Goal: Task Accomplishment & Management: Manage account settings

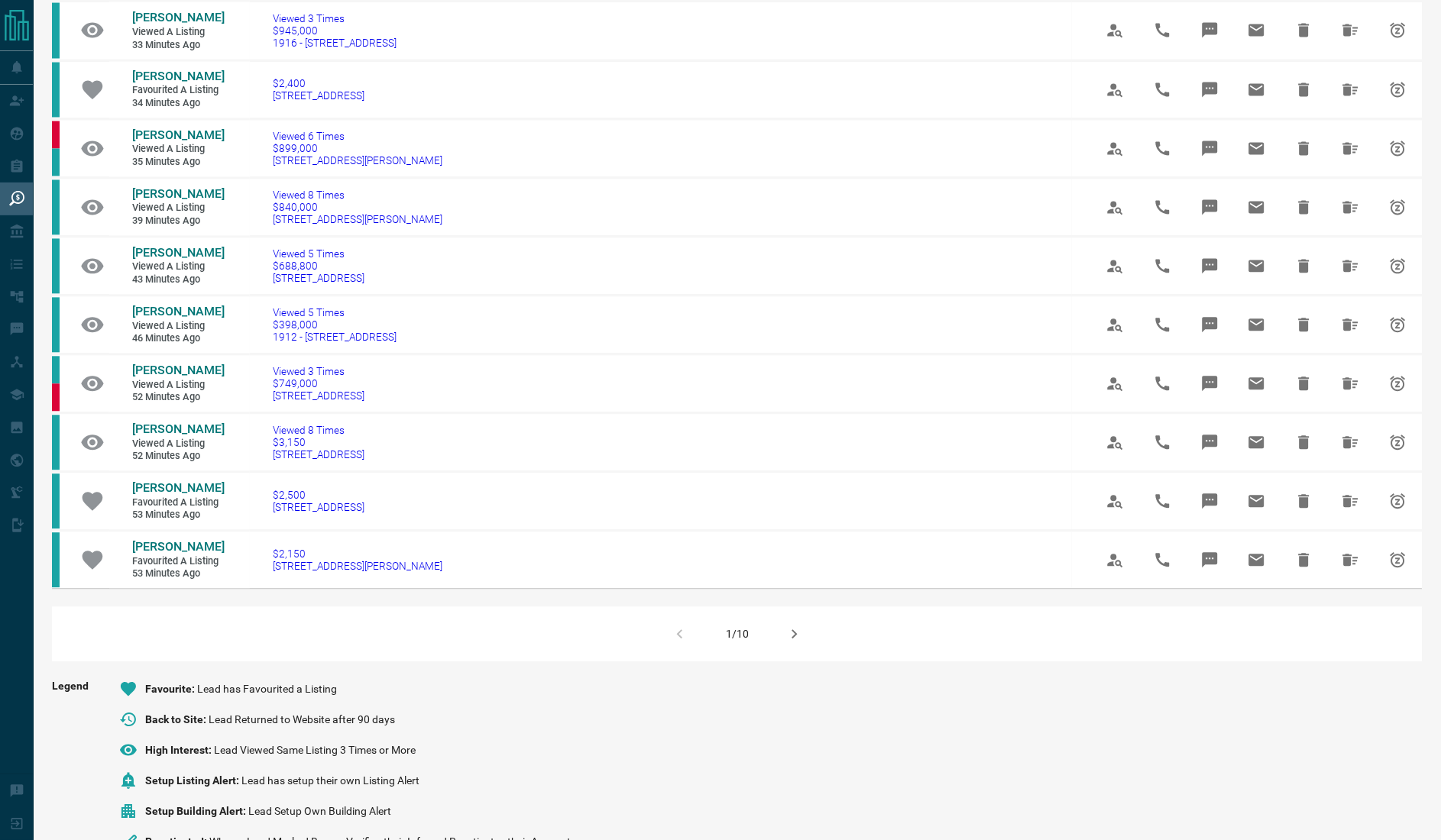
scroll to position [697, 0]
click at [791, 644] on icon "button" at bounding box center [795, 634] width 18 height 18
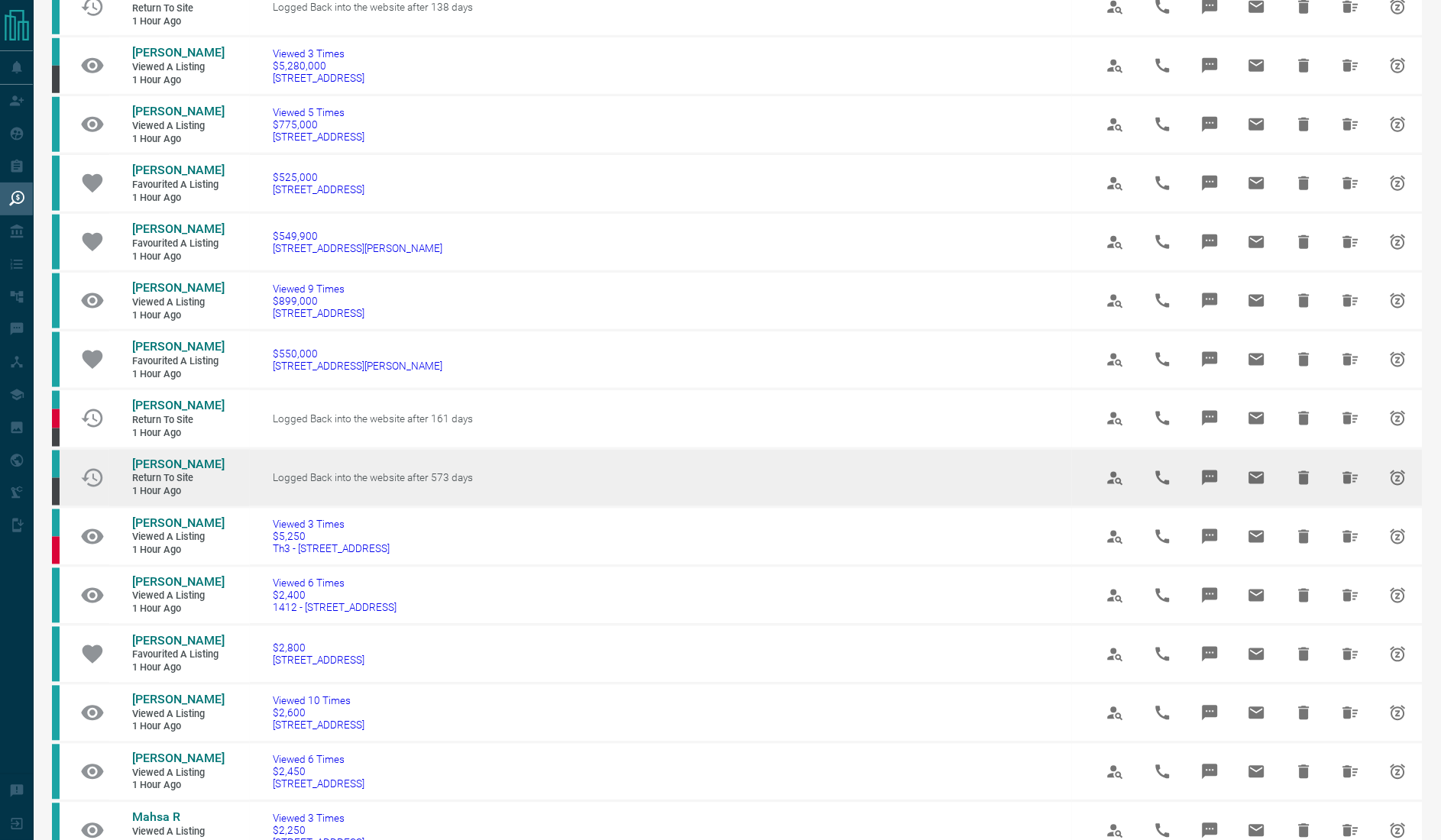
scroll to position [792, 0]
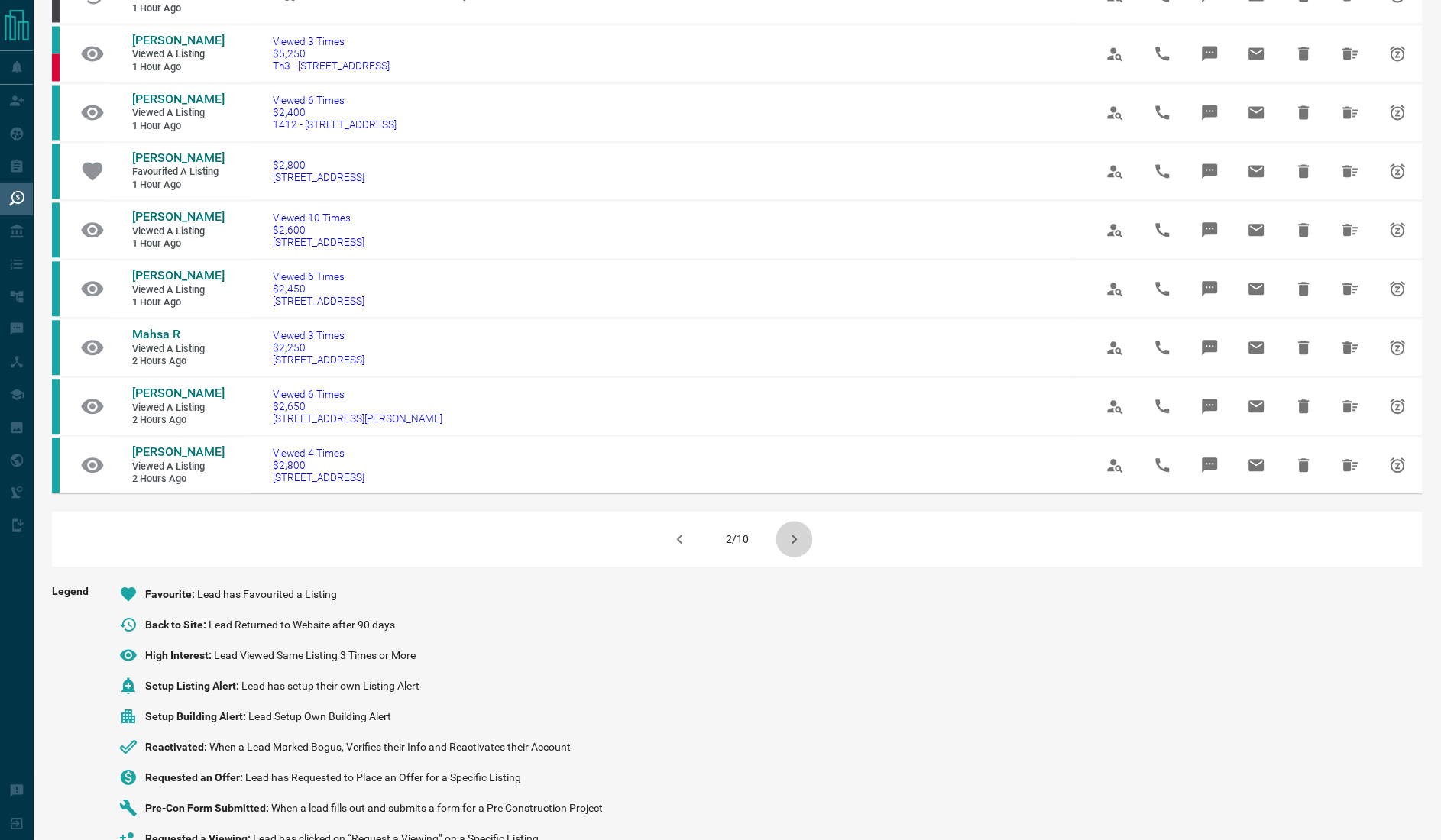
click at [789, 548] on icon "button" at bounding box center [795, 539] width 18 height 18
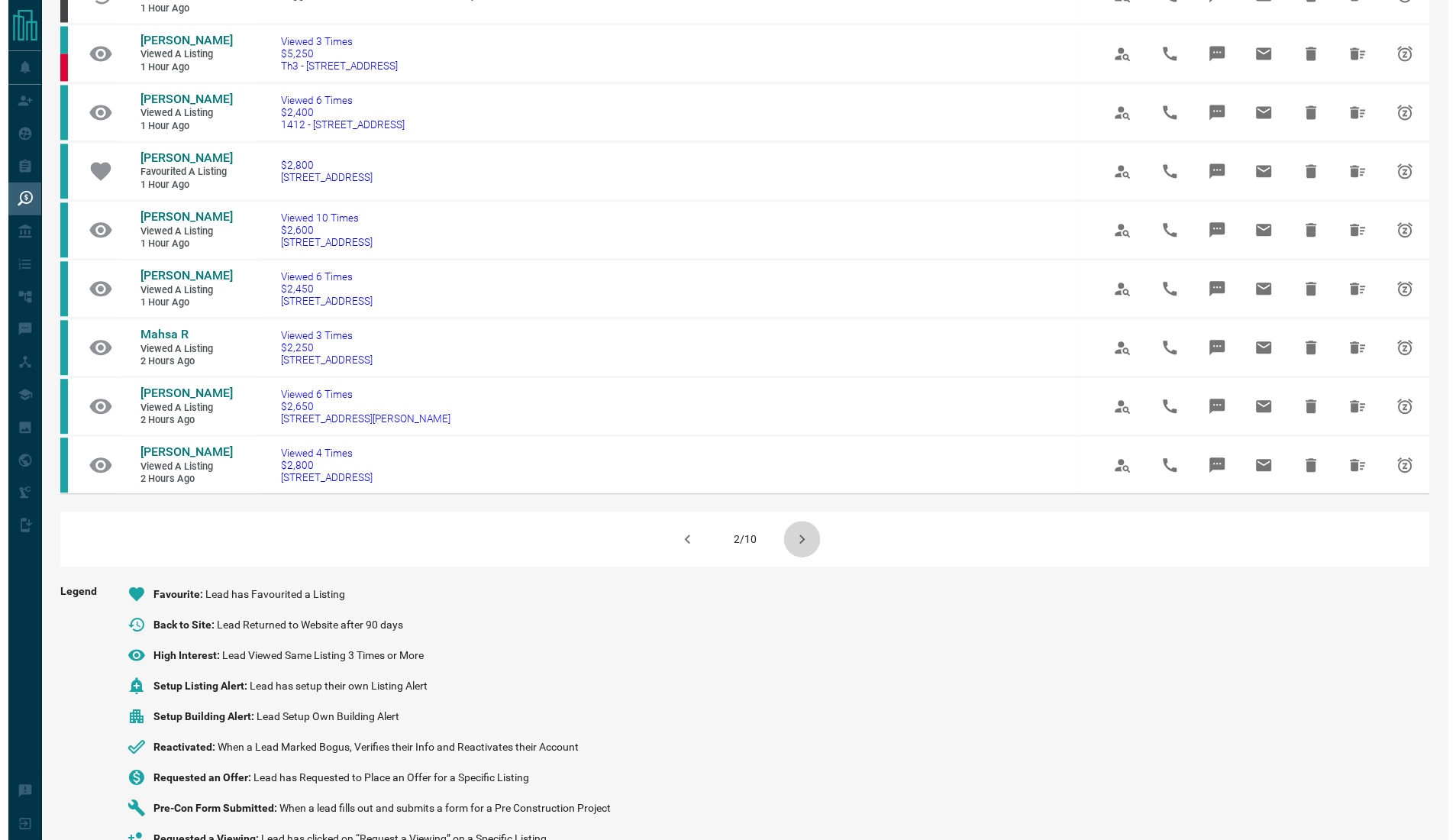
scroll to position [0, 0]
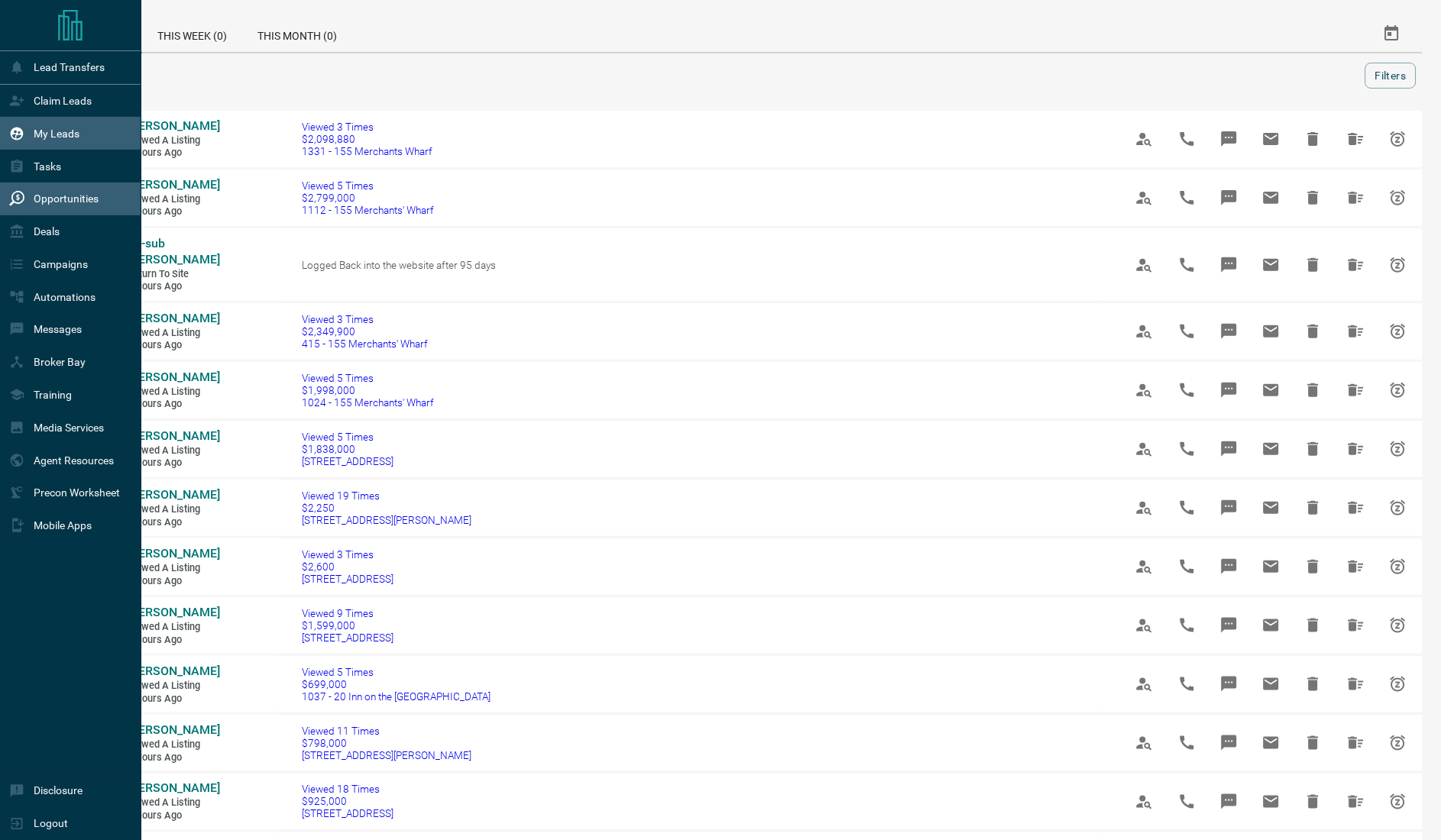
click at [14, 133] on icon at bounding box center [17, 133] width 13 height 13
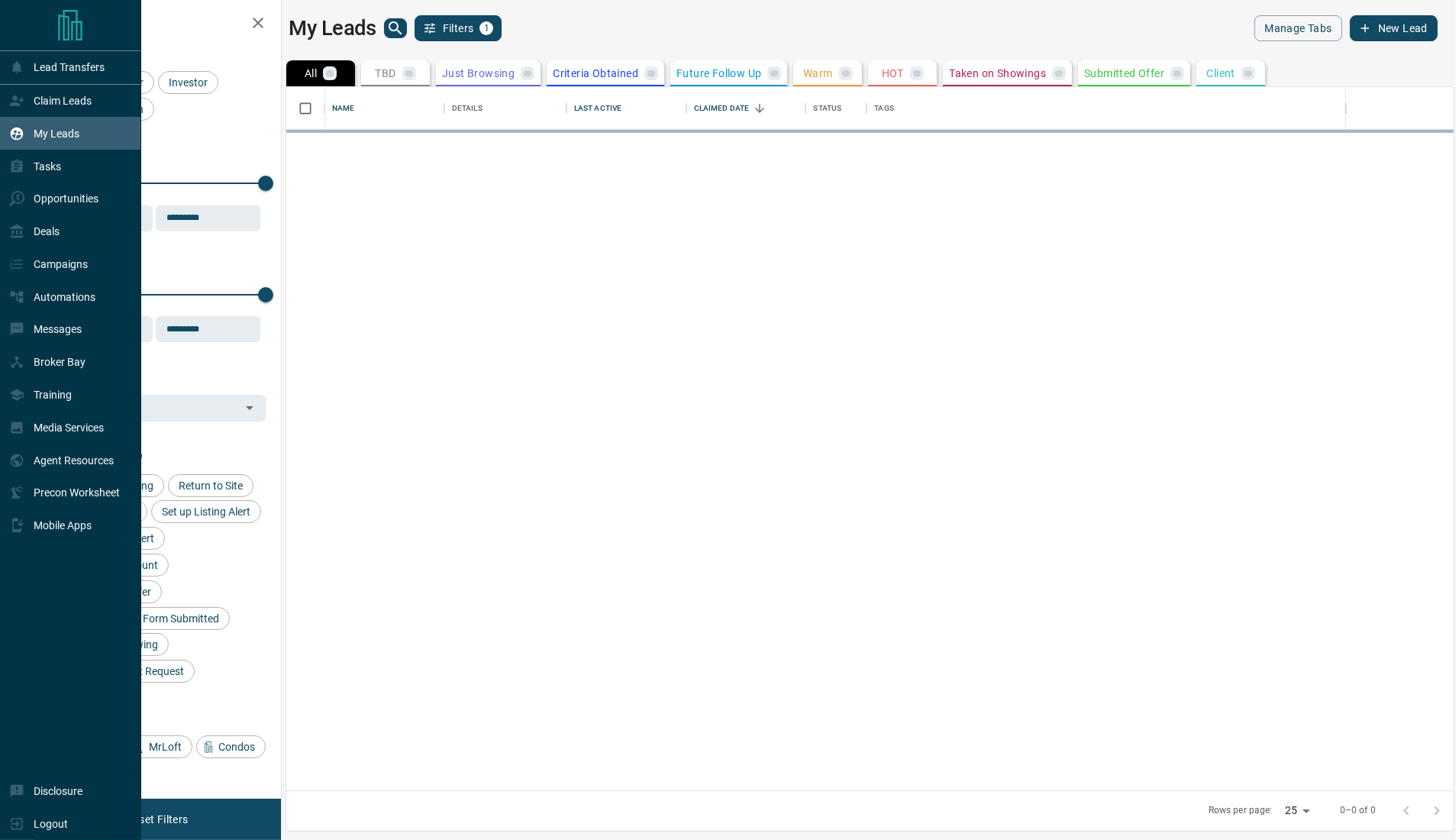
scroll to position [688, 1152]
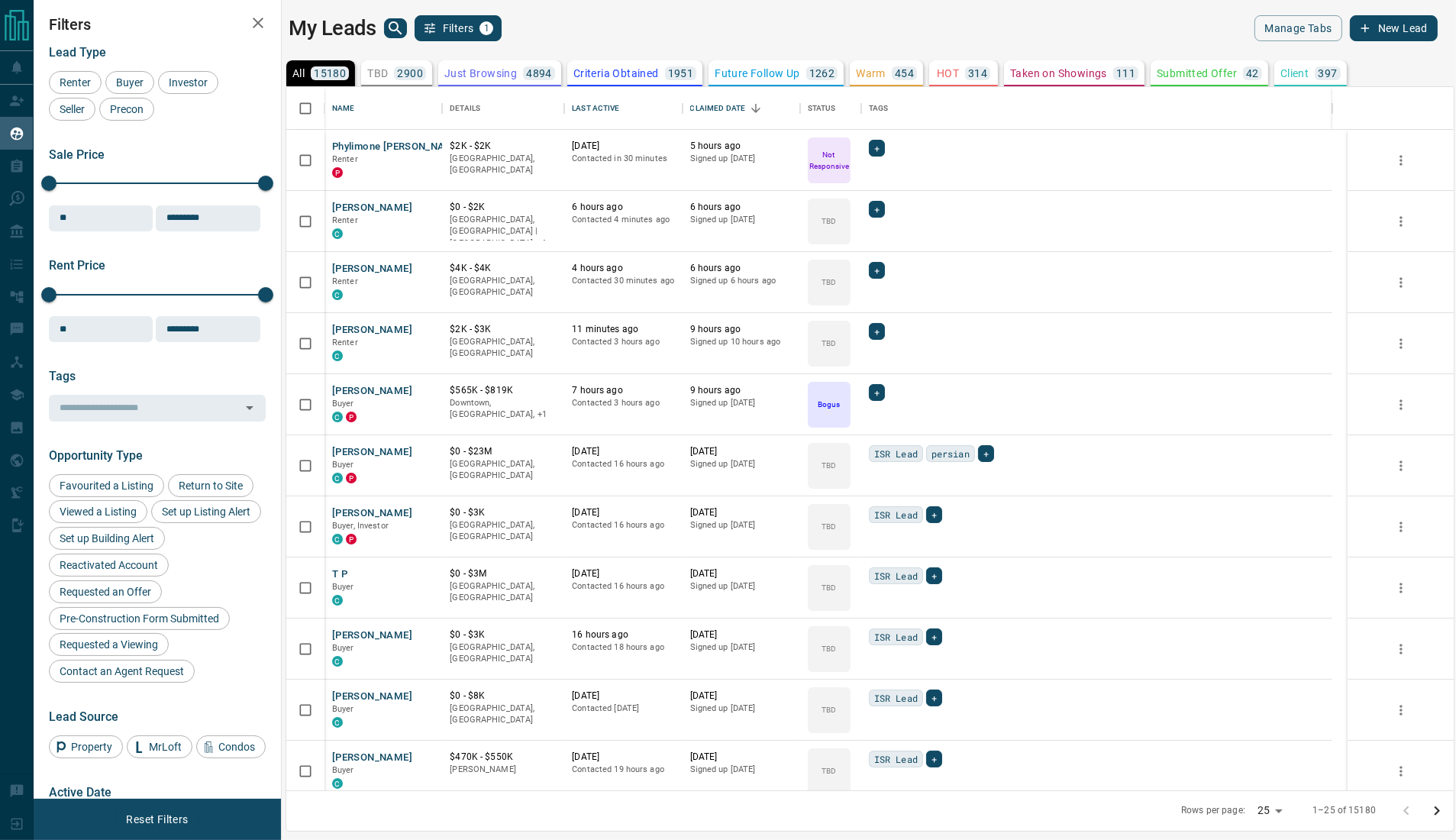
click at [616, 31] on div "My Leads Filters 1" at bounding box center [576, 28] width 575 height 26
click at [247, 22] on button "button" at bounding box center [258, 23] width 31 height 31
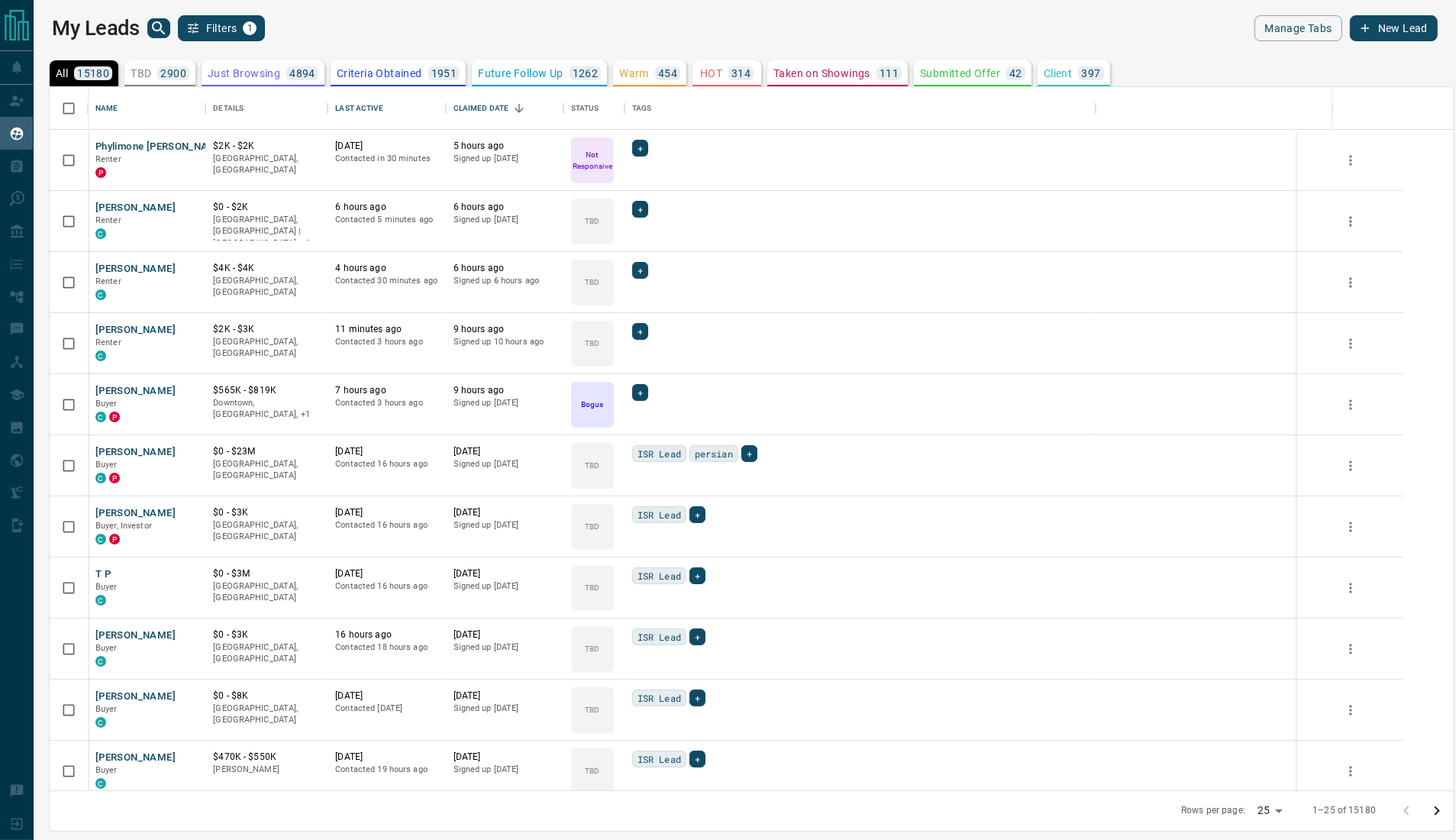
scroll to position [688, 1389]
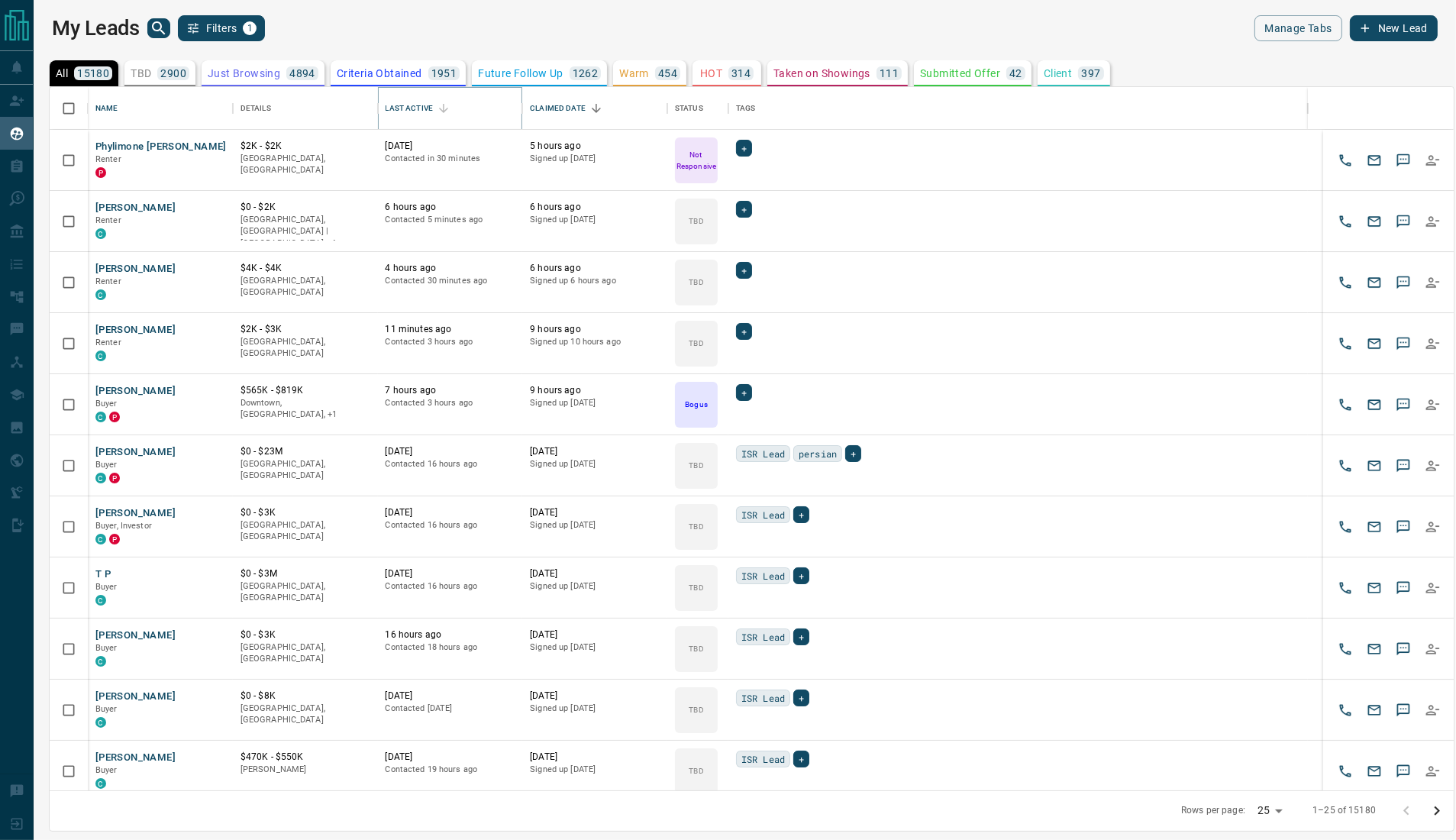
click at [444, 113] on icon "Sort" at bounding box center [444, 108] width 14 height 14
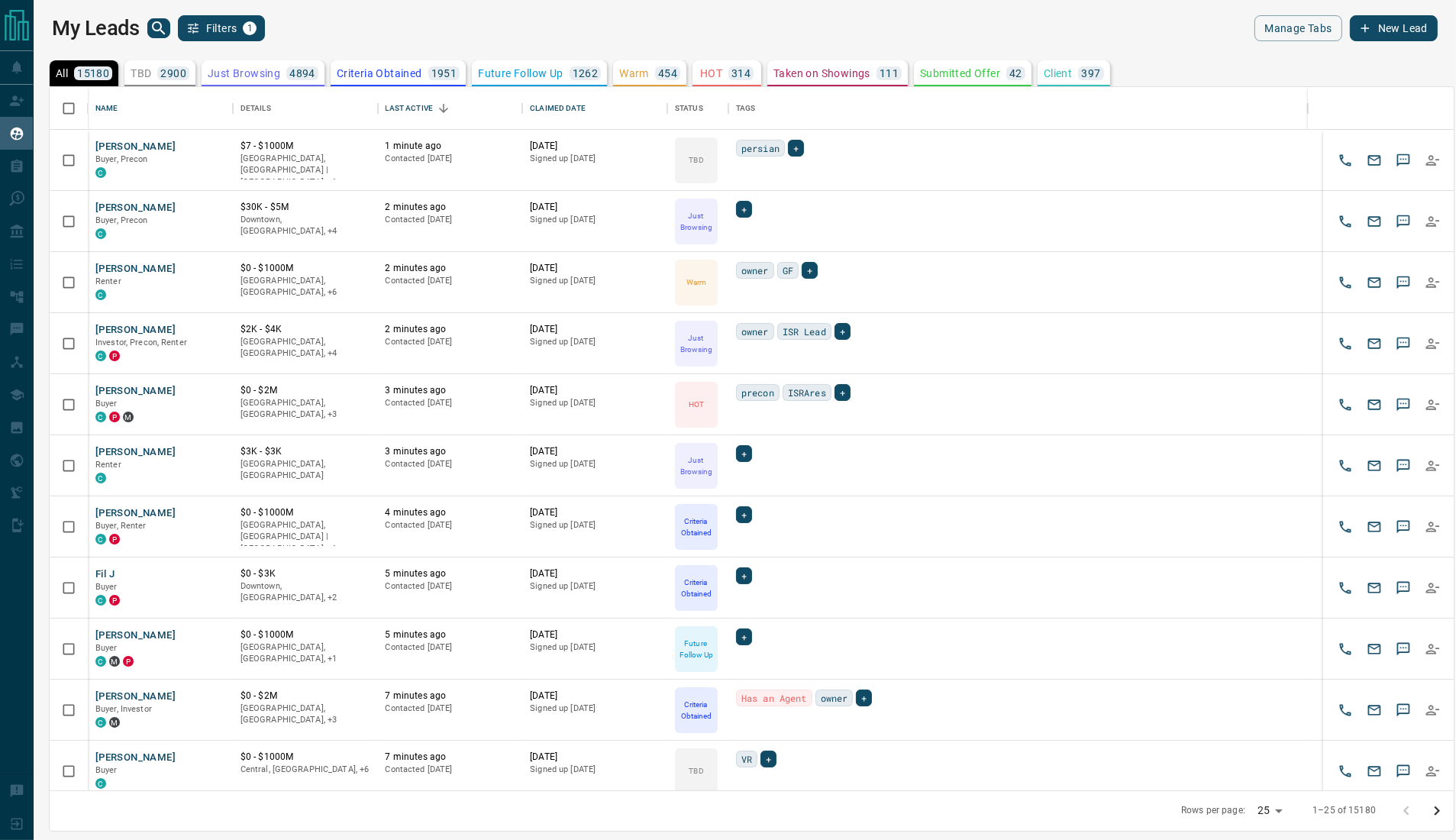
click at [65, 11] on div "My Leads Filters 1 Manage Tabs New Lead All 15180 TBD 2900 Do Not Contact - Not…" at bounding box center [744, 410] width 1422 height 821
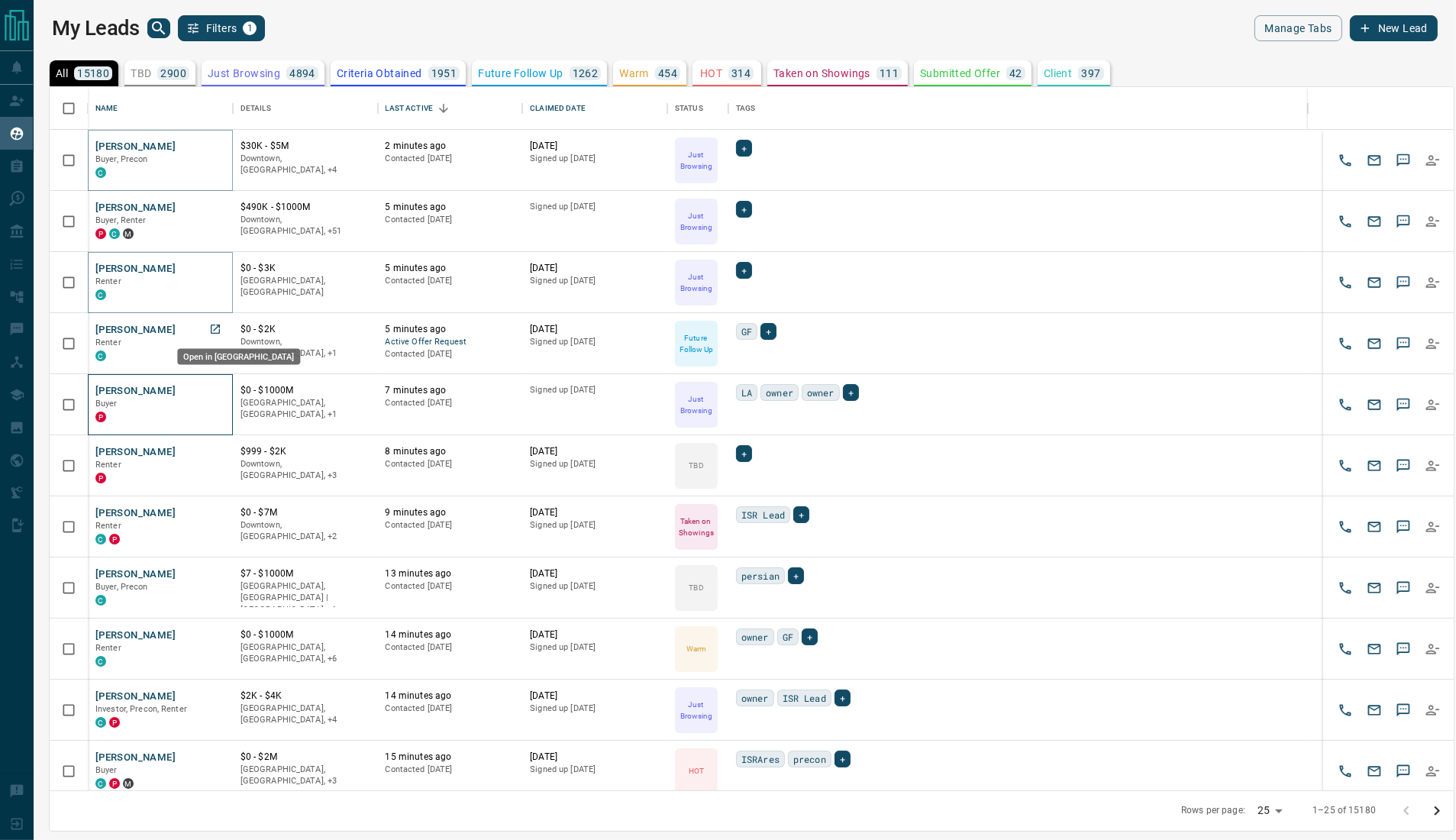
drag, startPoint x: 215, startPoint y: 329, endPoint x: 204, endPoint y: 390, distance: 62.0
drag, startPoint x: 204, startPoint y: 390, endPoint x: 217, endPoint y: 389, distance: 13.0
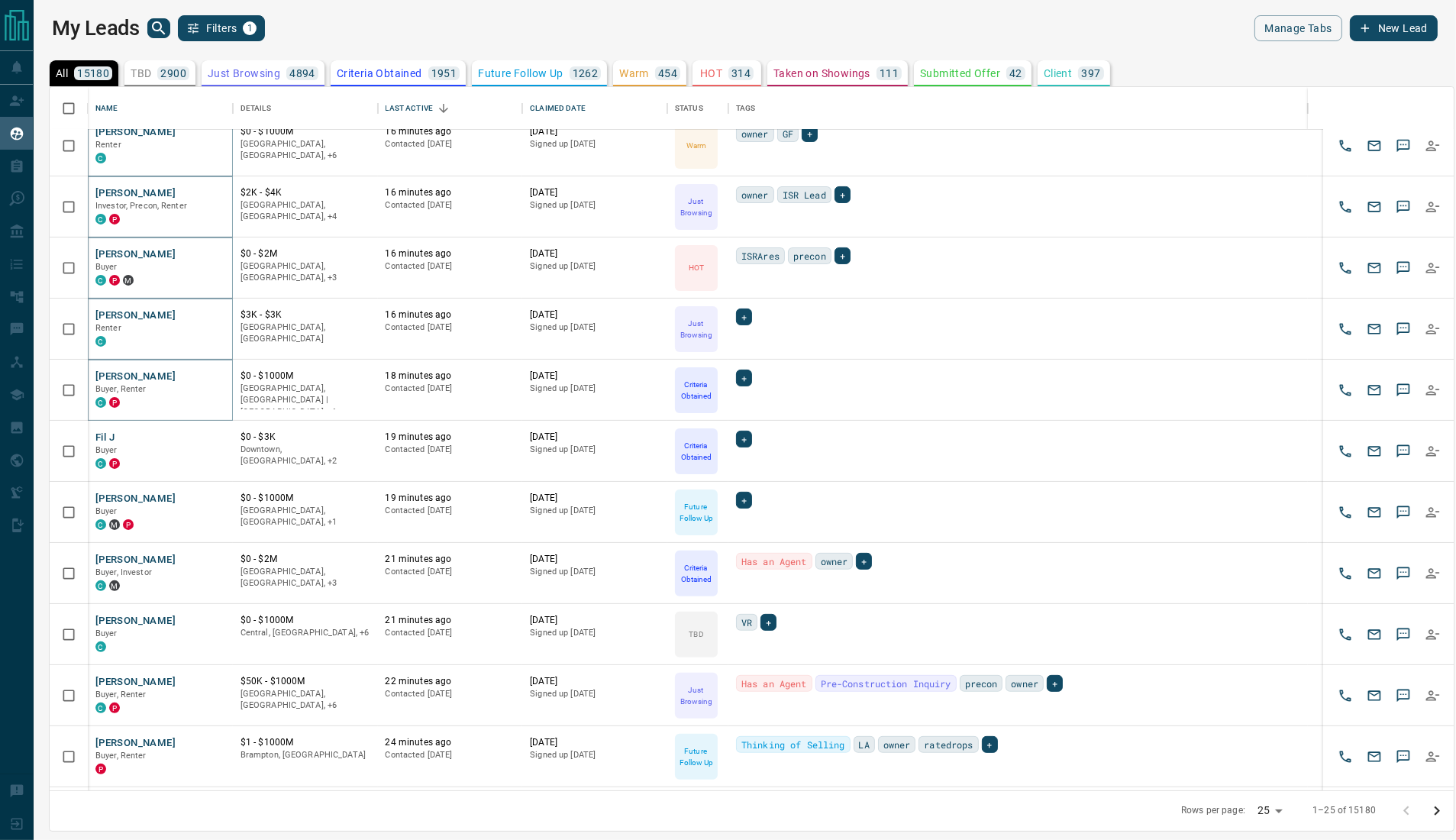
scroll to position [501, 0]
click at [136, 464] on div "C P" at bounding box center [160, 465] width 130 height 12
